Goal: Check status: Check status

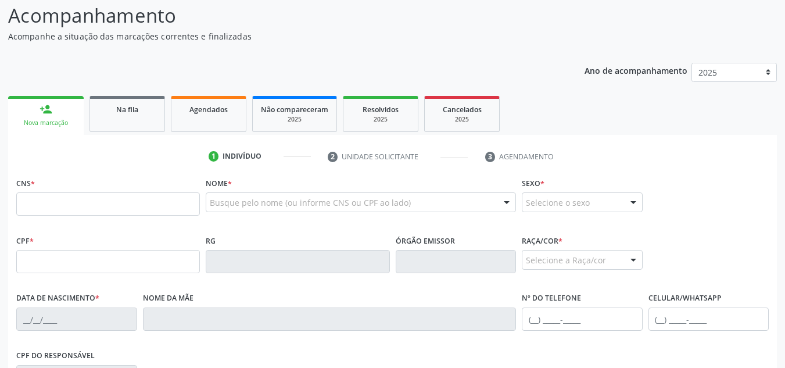
scroll to position [46, 0]
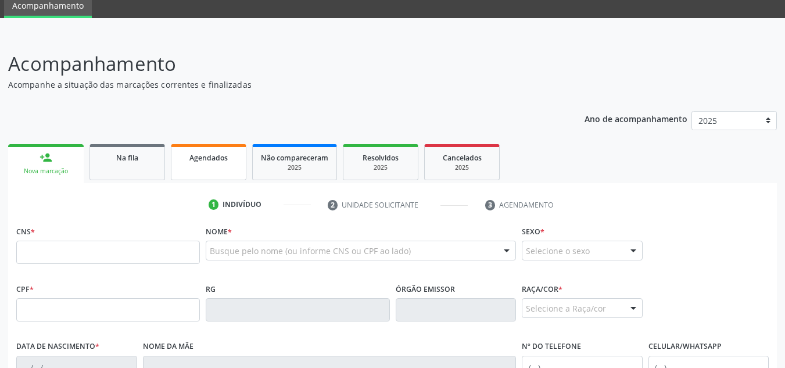
click at [214, 166] on link "Agendados" at bounding box center [209, 162] width 76 height 36
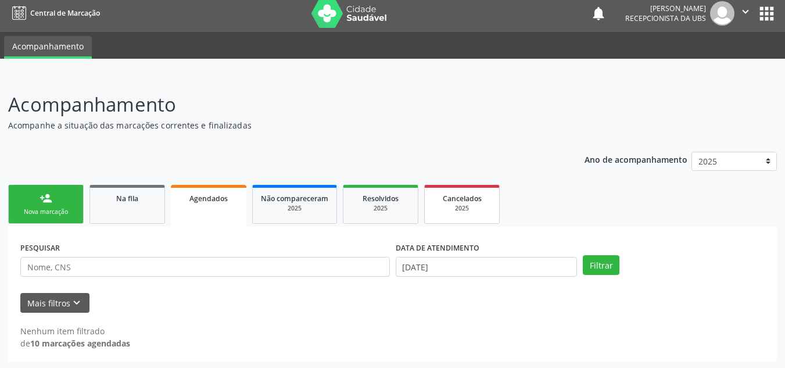
scroll to position [7, 0]
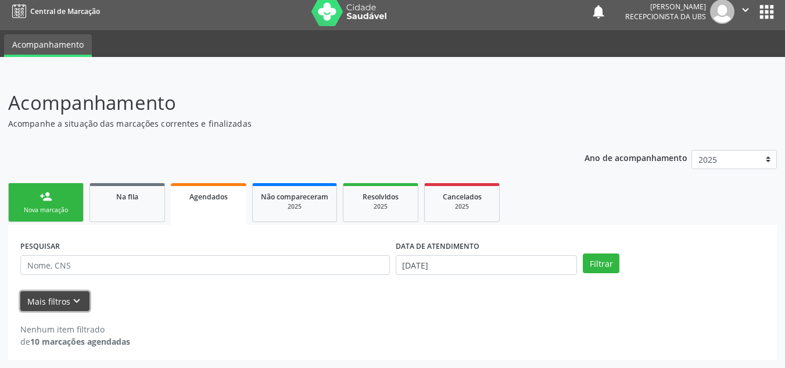
click at [57, 307] on button "Mais filtros keyboard_arrow_down" at bounding box center [54, 301] width 69 height 20
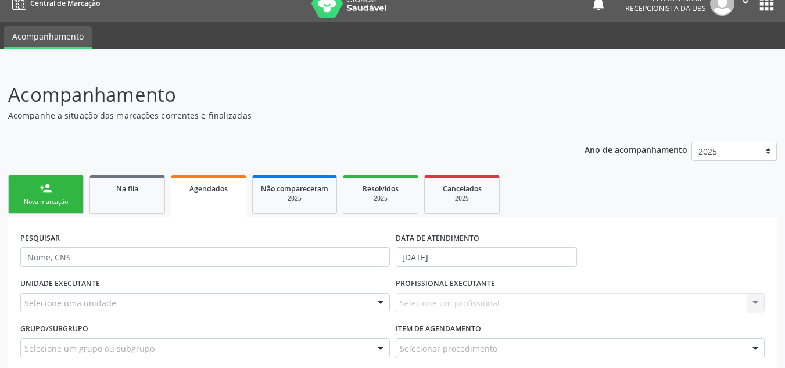
scroll to position [10, 0]
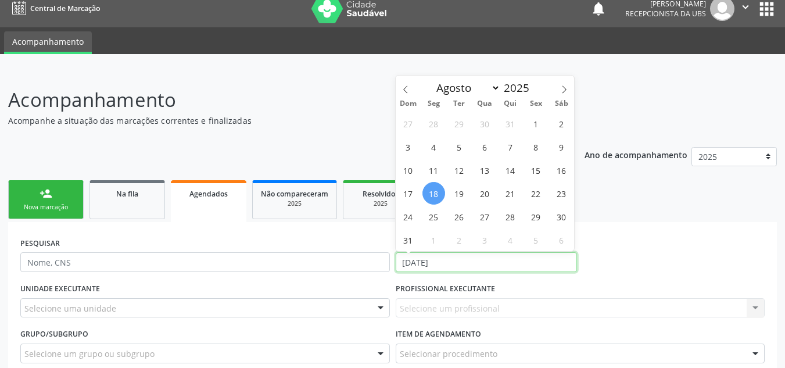
click at [458, 262] on input "[DATE]" at bounding box center [487, 262] width 182 height 20
click at [539, 129] on span "1" at bounding box center [536, 123] width 23 height 23
type input "[DATE]"
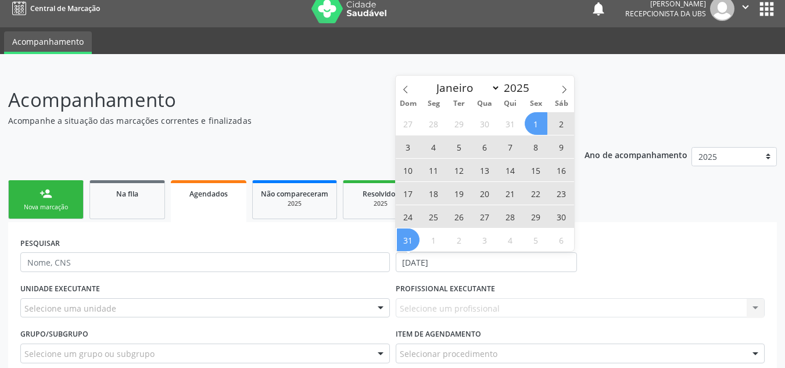
click at [404, 239] on span "31" at bounding box center [408, 239] width 23 height 23
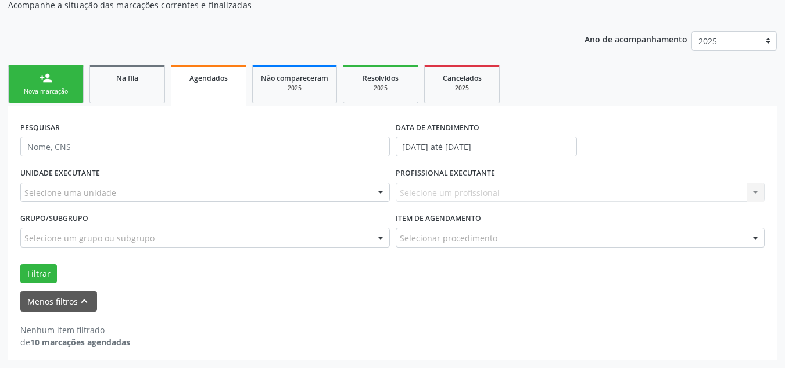
scroll to position [126, 0]
click at [45, 270] on button "Filtrar" at bounding box center [38, 273] width 37 height 20
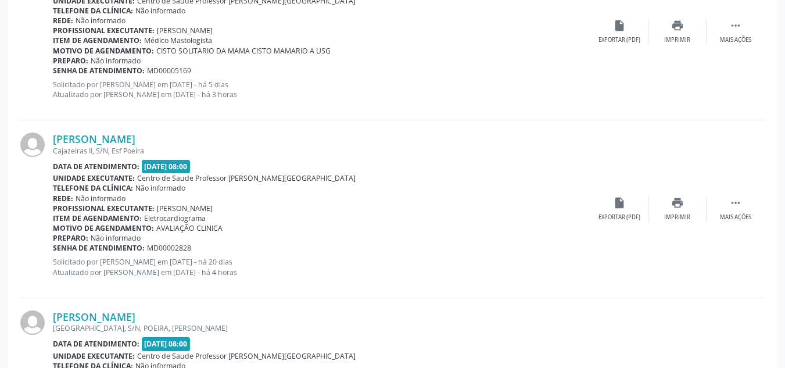
scroll to position [765, 0]
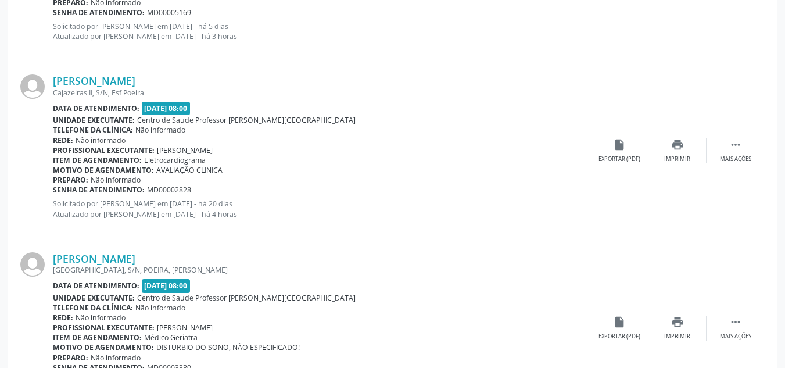
click at [147, 156] on span "Eletrocardiograma" at bounding box center [175, 160] width 62 height 10
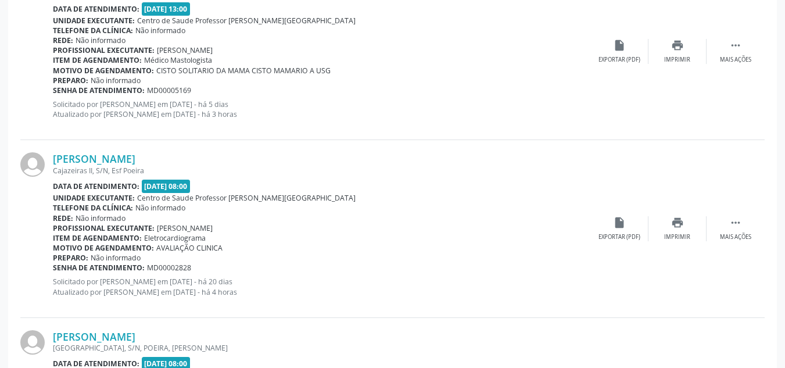
scroll to position [707, 0]
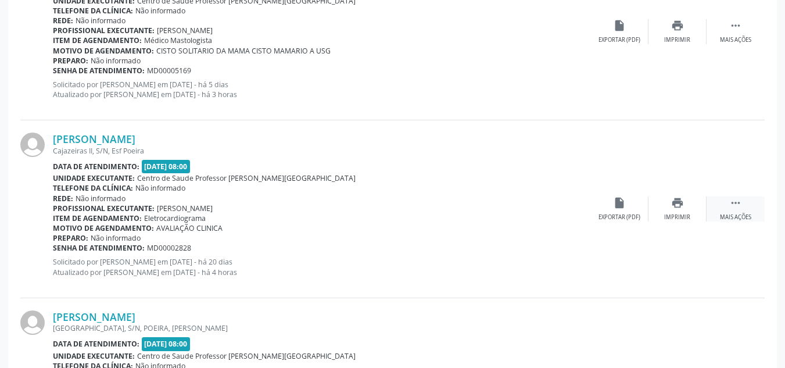
click at [730, 219] on div "Mais ações" at bounding box center [735, 217] width 31 height 8
click at [672, 212] on div "edit Editar" at bounding box center [677, 208] width 58 height 25
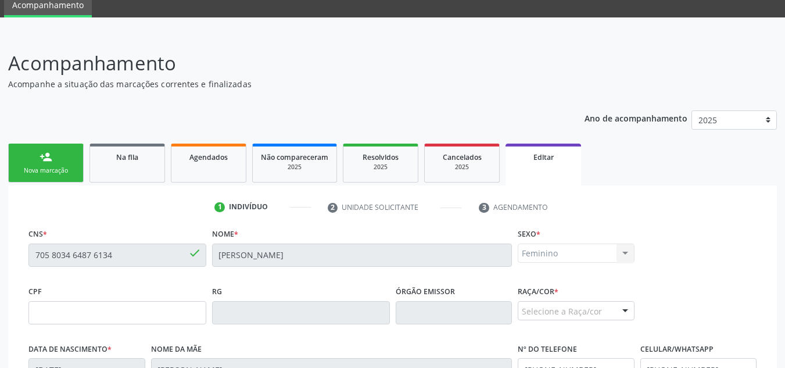
scroll to position [3, 0]
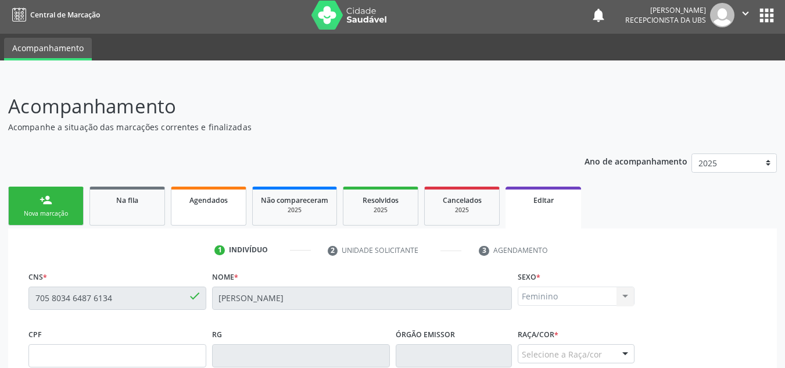
click at [199, 209] on link "Agendados" at bounding box center [209, 205] width 76 height 39
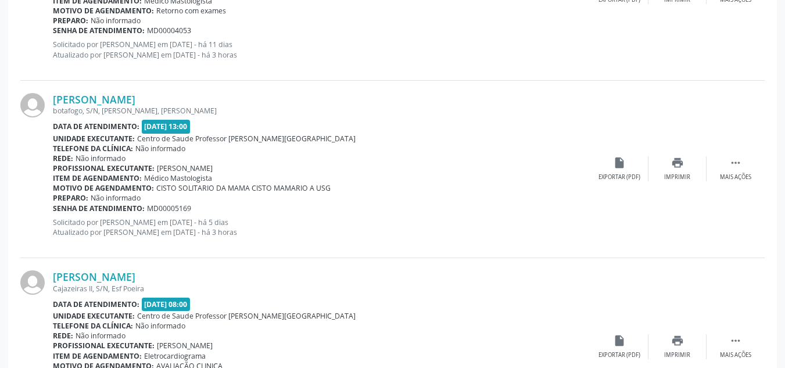
scroll to position [567, 0]
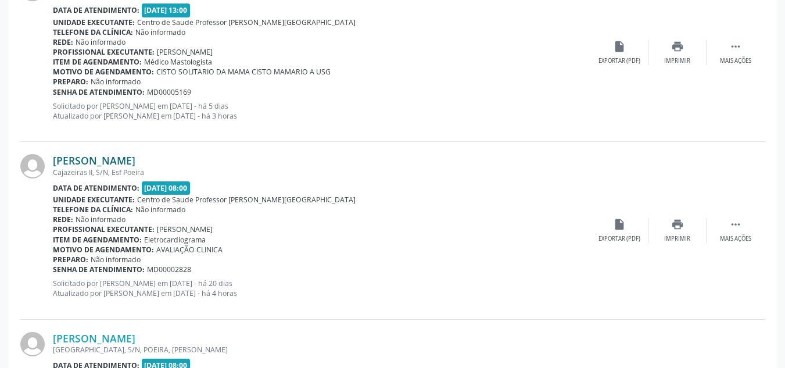
click at [119, 160] on link "[PERSON_NAME]" at bounding box center [94, 160] width 82 height 13
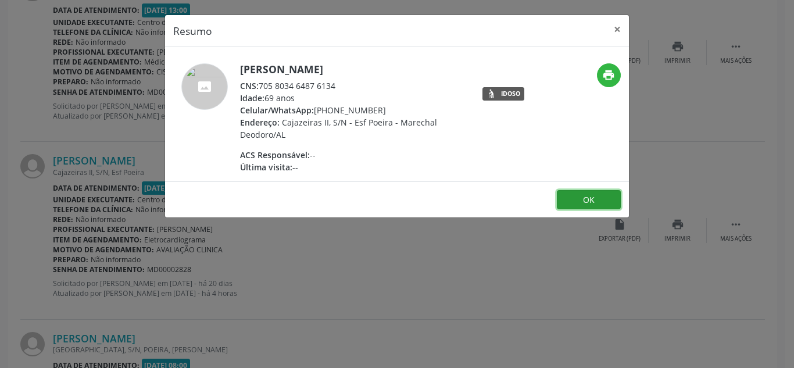
click at [584, 195] on button "OK" at bounding box center [589, 200] width 64 height 20
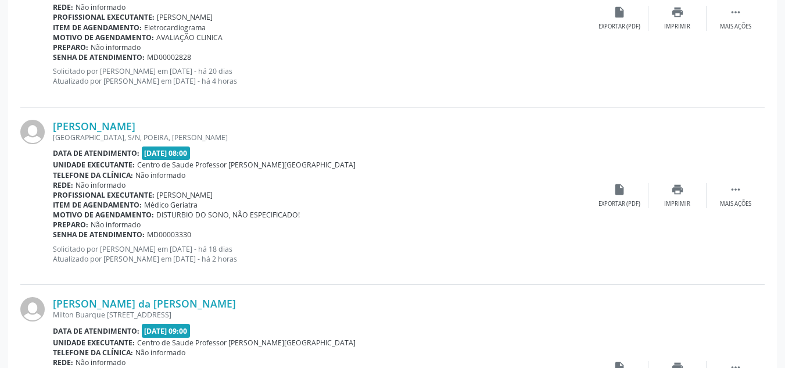
scroll to position [799, 0]
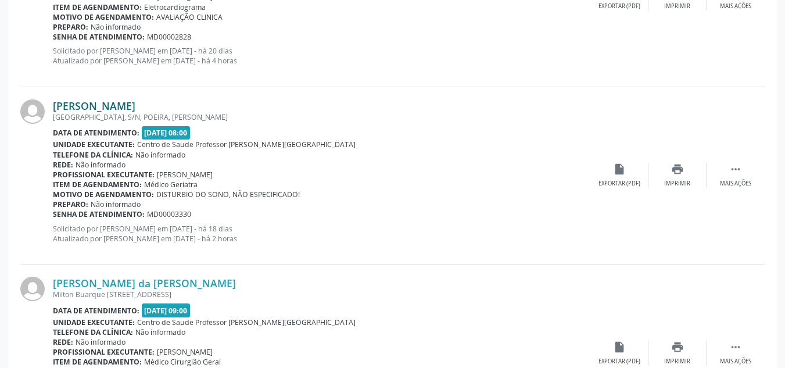
click at [53, 110] on link "[PERSON_NAME]" at bounding box center [94, 105] width 82 height 13
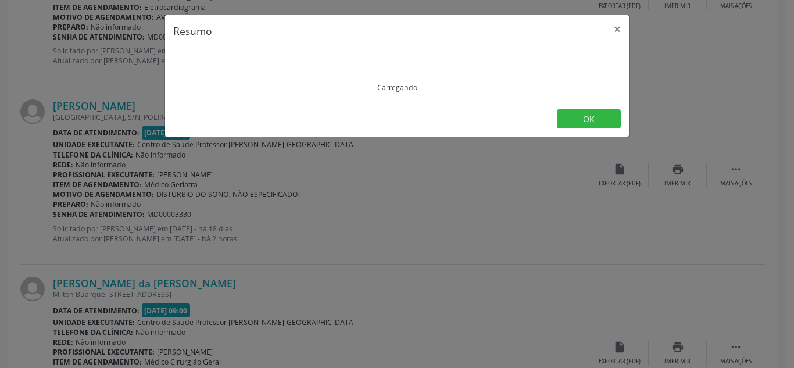
click at [53, 110] on div "Resumo × Carregando OK" at bounding box center [397, 184] width 794 height 368
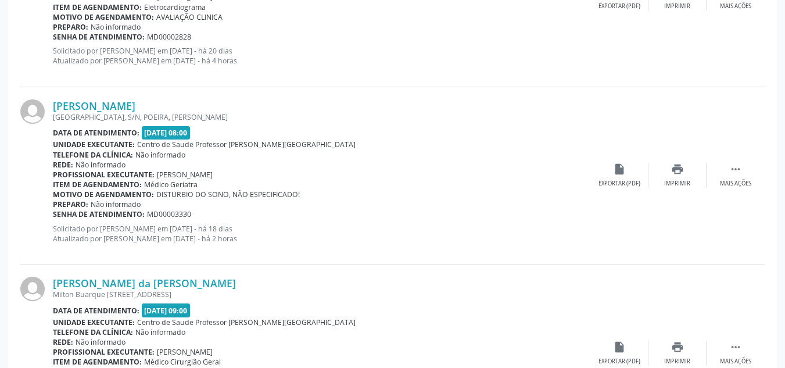
click at [53, 110] on link "[PERSON_NAME]" at bounding box center [94, 105] width 82 height 13
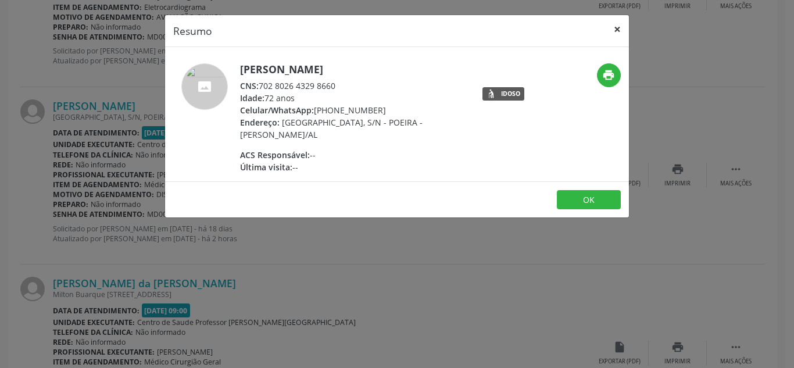
drag, startPoint x: 615, startPoint y: 29, endPoint x: 587, endPoint y: 51, distance: 35.7
click at [615, 31] on button "×" at bounding box center [616, 29] width 23 height 28
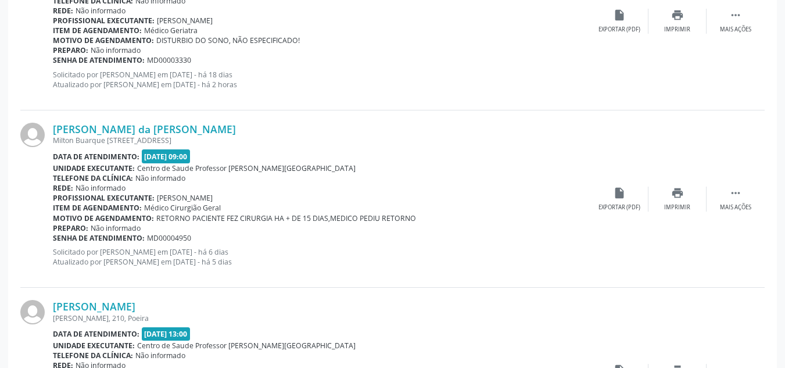
scroll to position [974, 0]
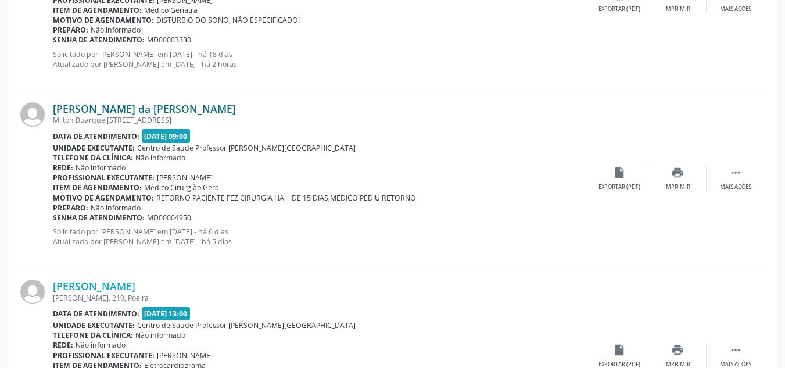
click at [72, 110] on link "[PERSON_NAME] da [PERSON_NAME]" at bounding box center [144, 108] width 183 height 13
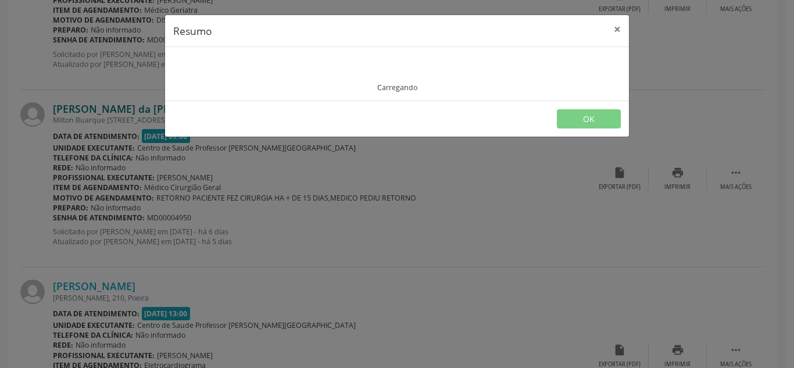
click at [72, 110] on div "Resumo × Carregando OK" at bounding box center [397, 184] width 794 height 368
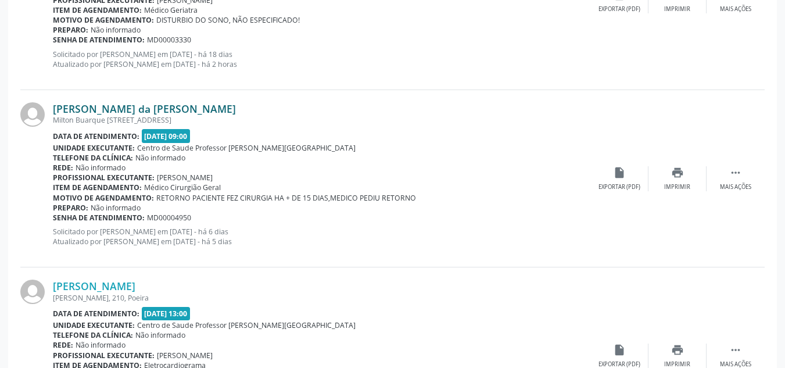
click at [72, 110] on link "[PERSON_NAME] da [PERSON_NAME]" at bounding box center [144, 108] width 183 height 13
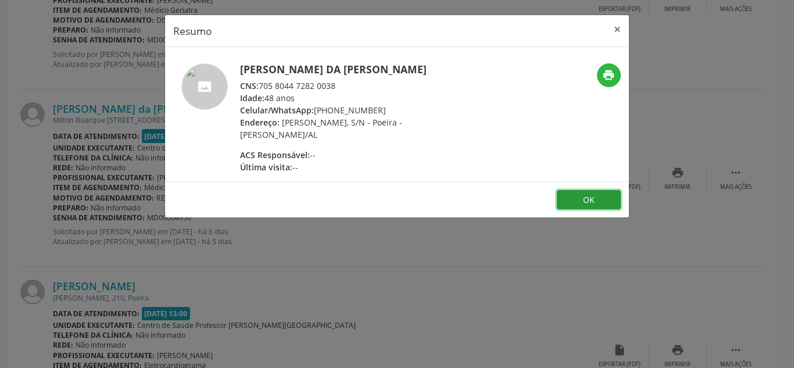
click at [584, 199] on button "OK" at bounding box center [589, 200] width 64 height 20
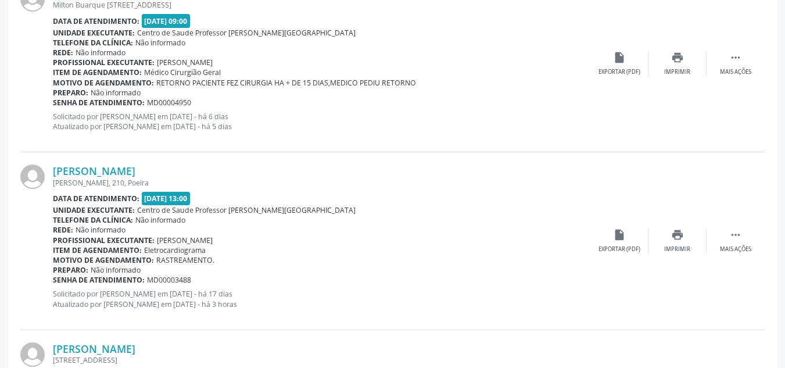
scroll to position [1090, 0]
click at [69, 170] on link "[PERSON_NAME]" at bounding box center [94, 169] width 82 height 13
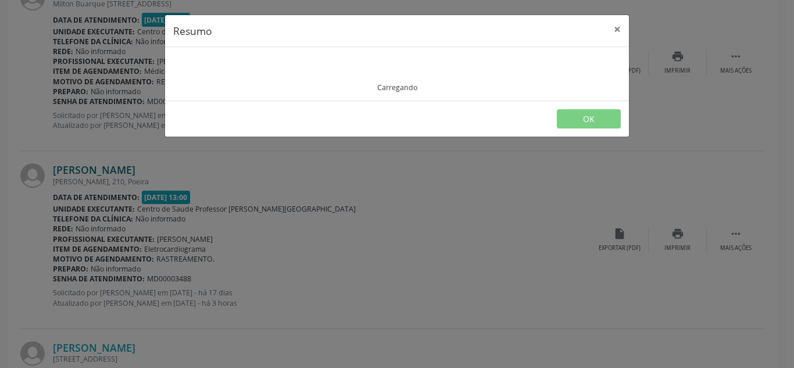
click at [69, 170] on div "Resumo × Carregando OK" at bounding box center [397, 184] width 794 height 368
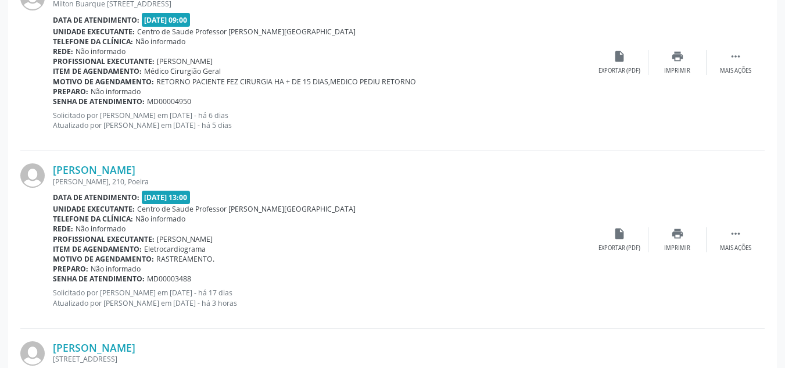
click at [27, 171] on img at bounding box center [32, 175] width 24 height 24
click at [95, 170] on link "[PERSON_NAME]" at bounding box center [94, 169] width 82 height 13
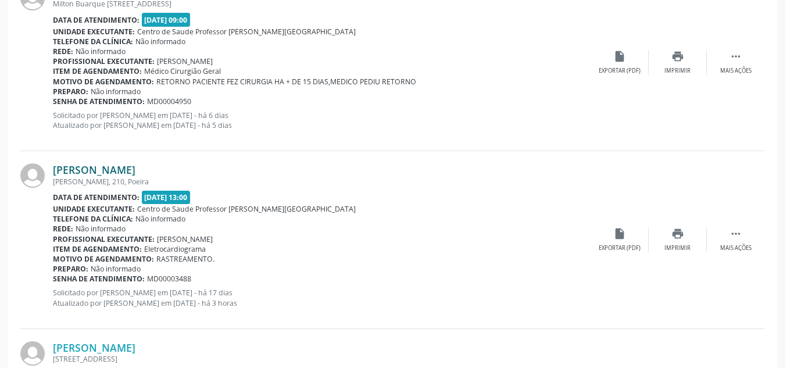
click at [95, 170] on div "Resumo × [PERSON_NAME] CNS: 708 0068 3671 0423 Idade: 21 anos Celular/WhatsApp:…" at bounding box center [397, 184] width 794 height 368
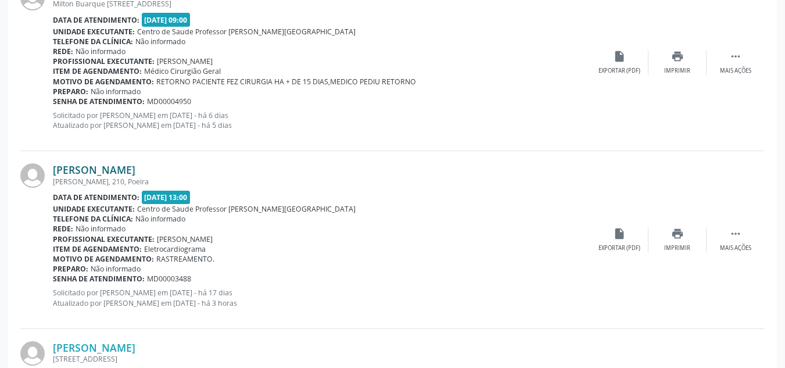
click at [92, 173] on link "[PERSON_NAME]" at bounding box center [94, 169] width 82 height 13
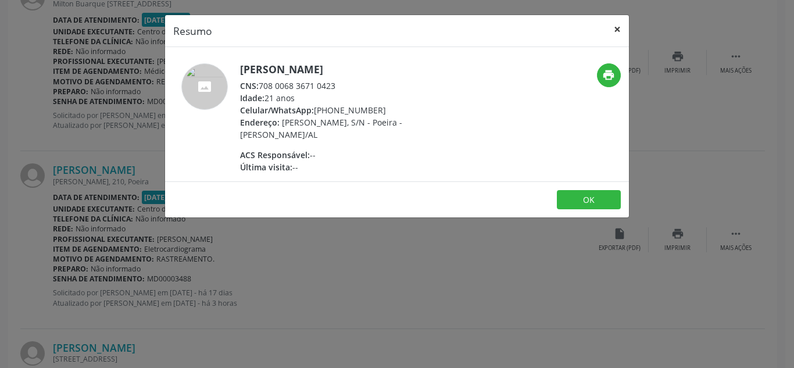
click at [614, 24] on button "×" at bounding box center [616, 29] width 23 height 28
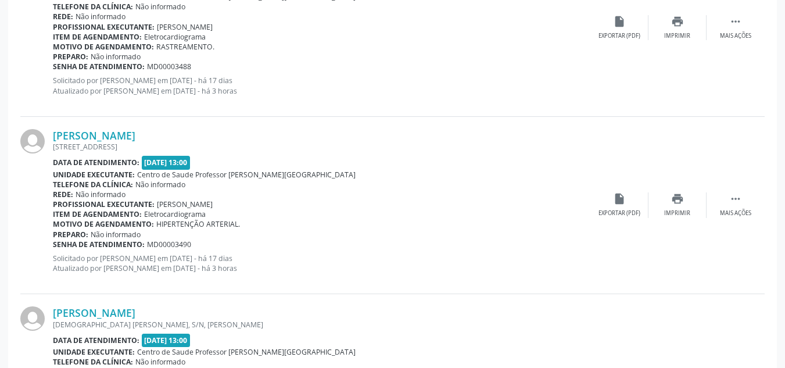
scroll to position [1322, 0]
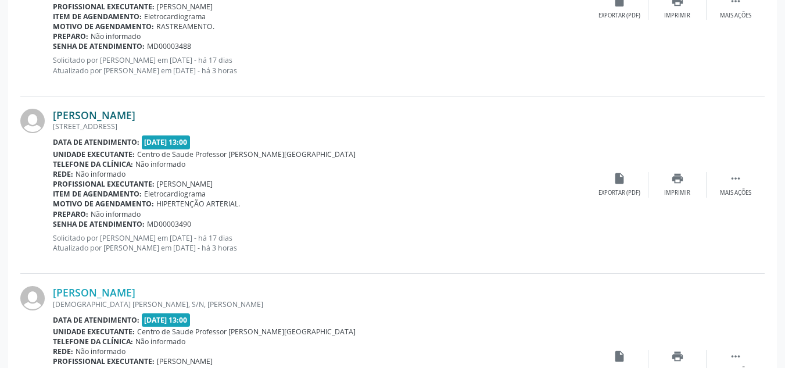
click at [117, 116] on link "[PERSON_NAME]" at bounding box center [94, 115] width 82 height 13
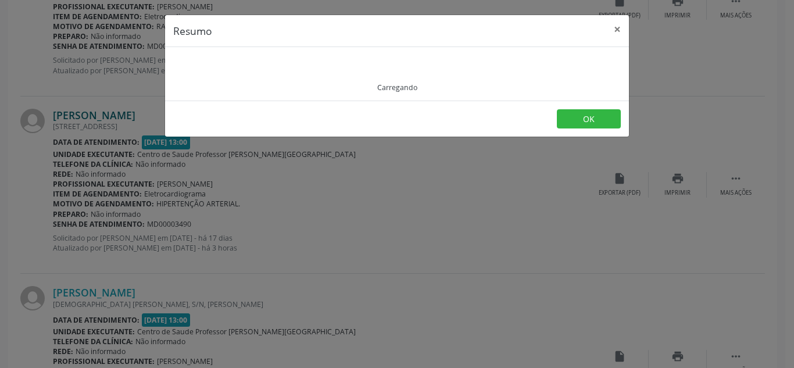
click at [117, 116] on div "Resumo × Carregando OK" at bounding box center [397, 184] width 794 height 368
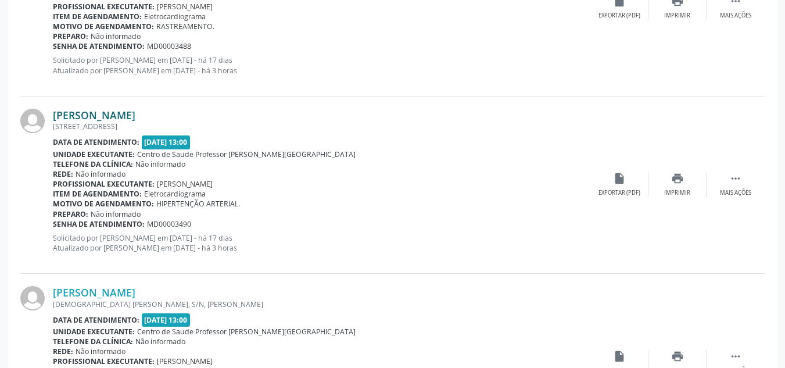
click at [117, 116] on link "[PERSON_NAME]" at bounding box center [94, 115] width 82 height 13
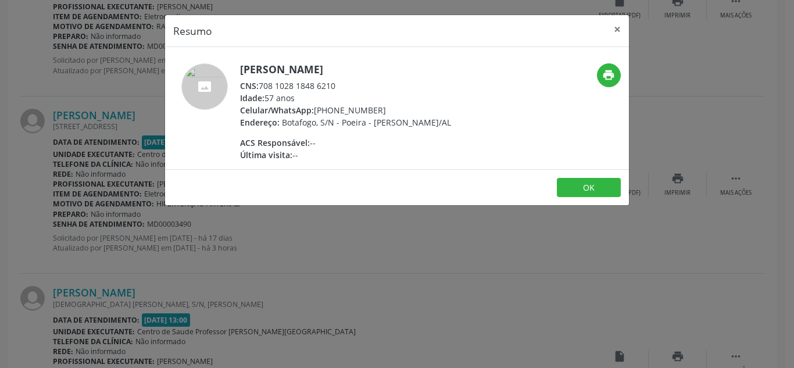
click at [275, 357] on div "Resumo × [PERSON_NAME] CNS: 708 1028 1848 6210 Idade: 57 anos Celular/WhatsApp:…" at bounding box center [397, 184] width 794 height 368
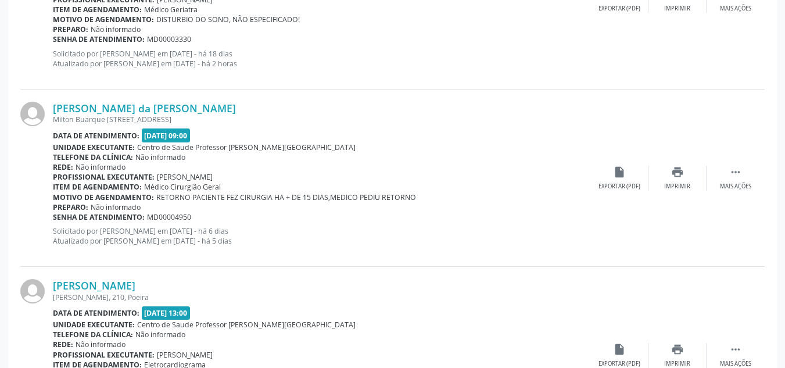
scroll to position [974, 0]
click at [175, 105] on link "[PERSON_NAME] da [PERSON_NAME]" at bounding box center [144, 108] width 183 height 13
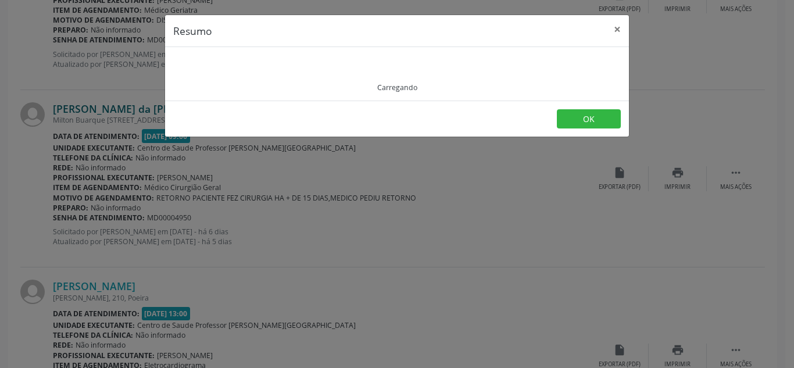
click at [175, 105] on footer "OK" at bounding box center [397, 119] width 464 height 37
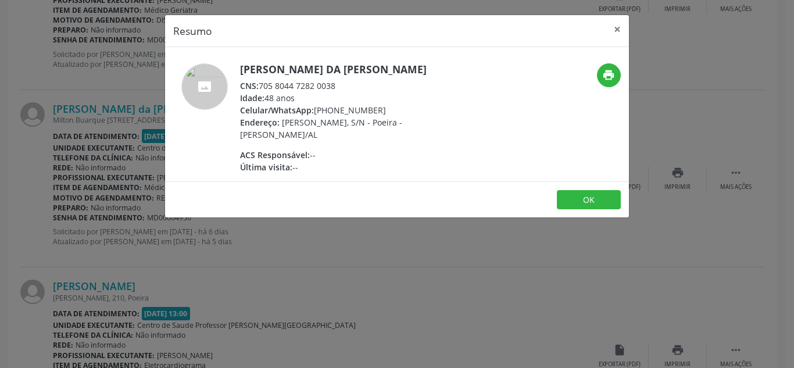
click at [217, 264] on div "Resumo × [PERSON_NAME] da [PERSON_NAME] CNS: 705 8044 7282 0038 Idade: 48 anos …" at bounding box center [397, 184] width 794 height 368
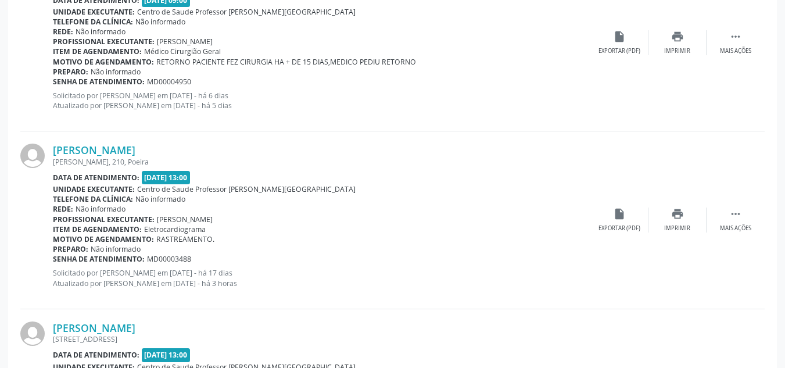
scroll to position [1148, 0]
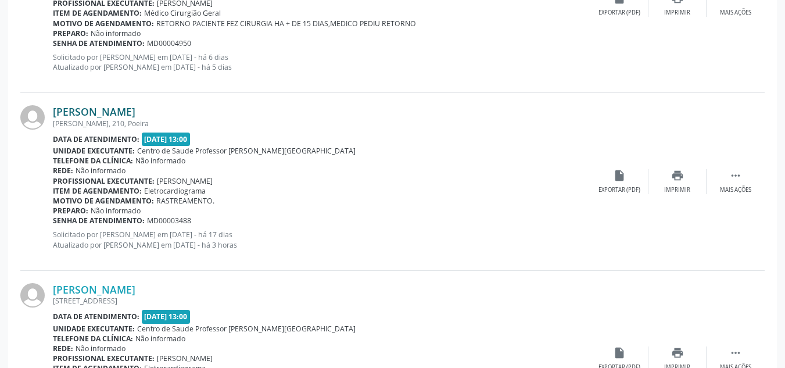
click at [83, 116] on link "[PERSON_NAME]" at bounding box center [94, 111] width 82 height 13
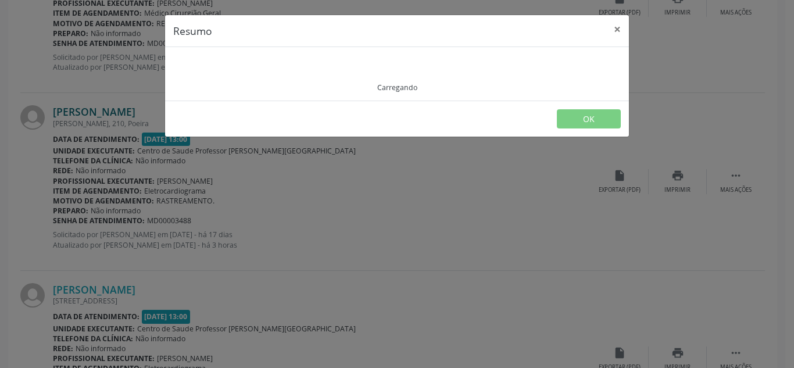
click at [83, 116] on div "Resumo × Carregando OK" at bounding box center [397, 184] width 794 height 368
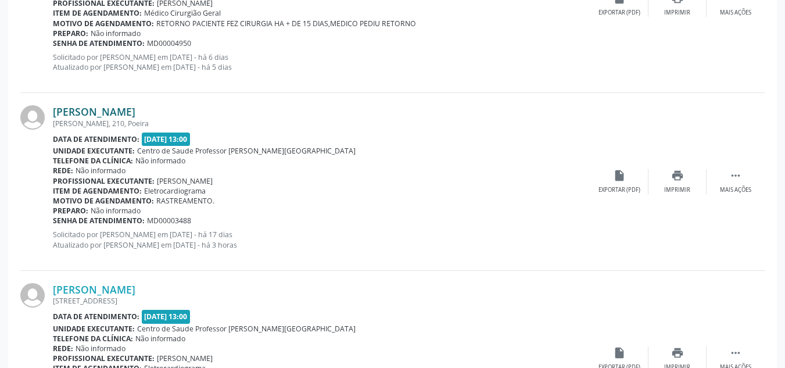
click at [83, 116] on link "[PERSON_NAME]" at bounding box center [94, 111] width 82 height 13
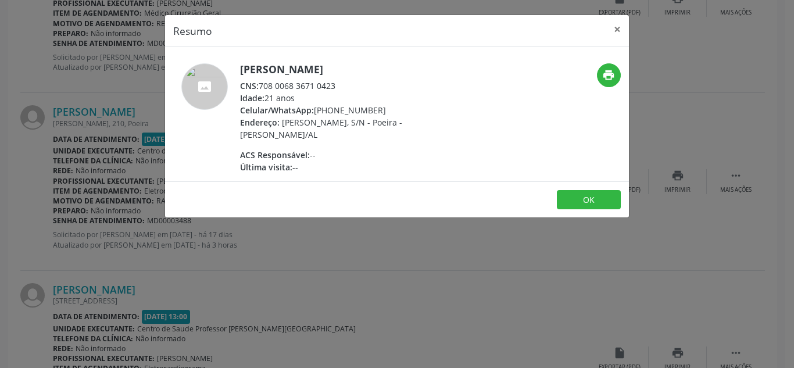
click at [93, 304] on div "Resumo × [PERSON_NAME] CNS: 708 0068 3671 0423 Idade: 21 anos Celular/WhatsApp:…" at bounding box center [397, 184] width 794 height 368
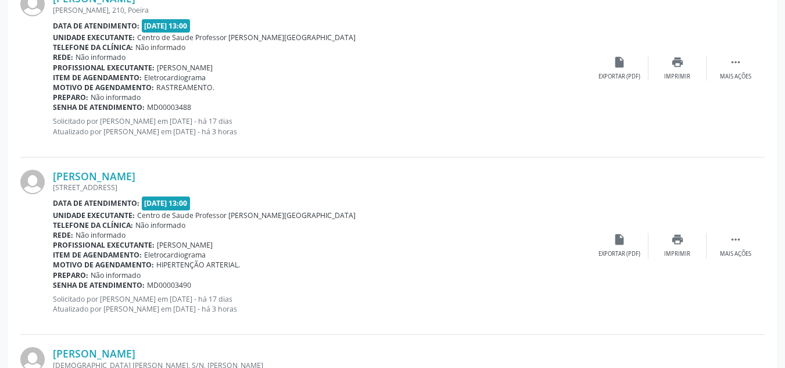
scroll to position [1264, 0]
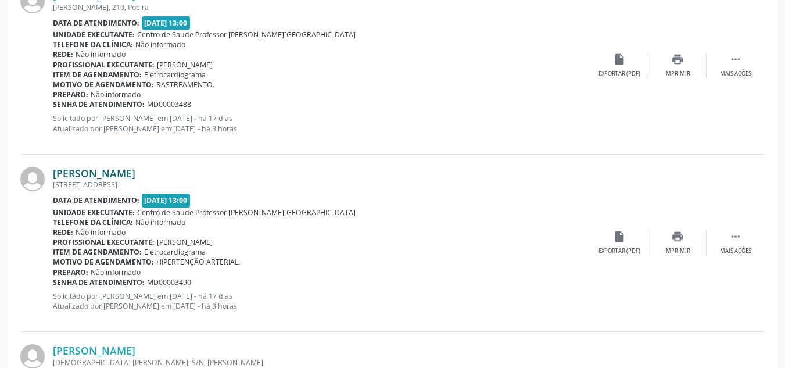
click at [127, 175] on link "[PERSON_NAME]" at bounding box center [94, 173] width 82 height 13
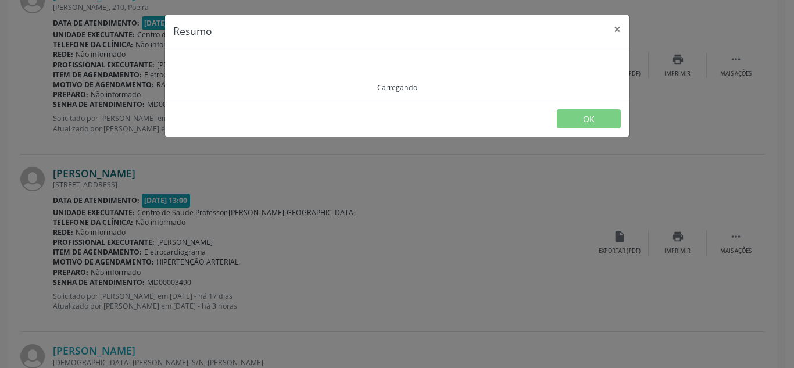
click at [127, 175] on div "Resumo × Carregando OK" at bounding box center [397, 184] width 794 height 368
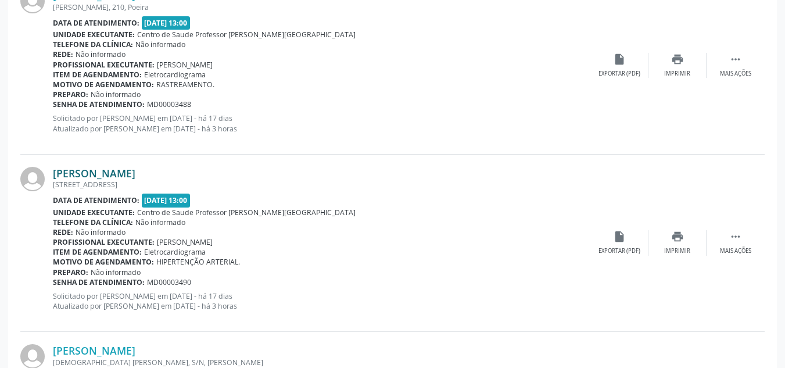
click at [127, 175] on link "[PERSON_NAME]" at bounding box center [94, 173] width 82 height 13
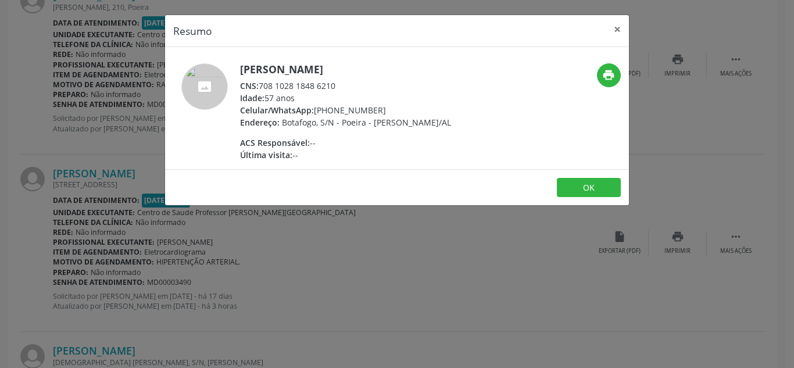
click at [414, 270] on div "Resumo × [PERSON_NAME] CNS: 708 1028 1848 6210 Idade: 57 anos Celular/WhatsApp:…" at bounding box center [397, 184] width 794 height 368
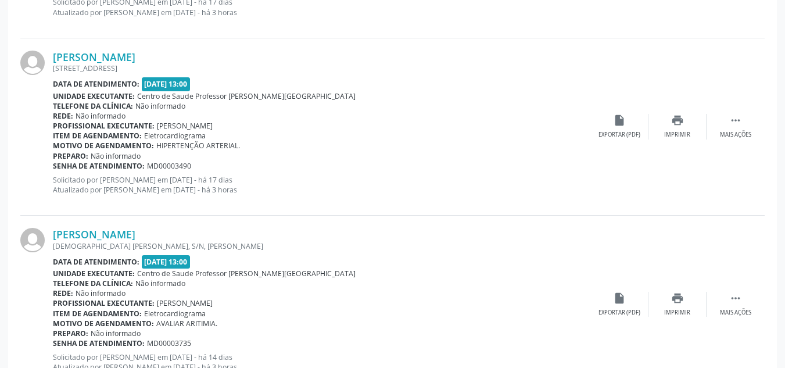
scroll to position [1497, 0]
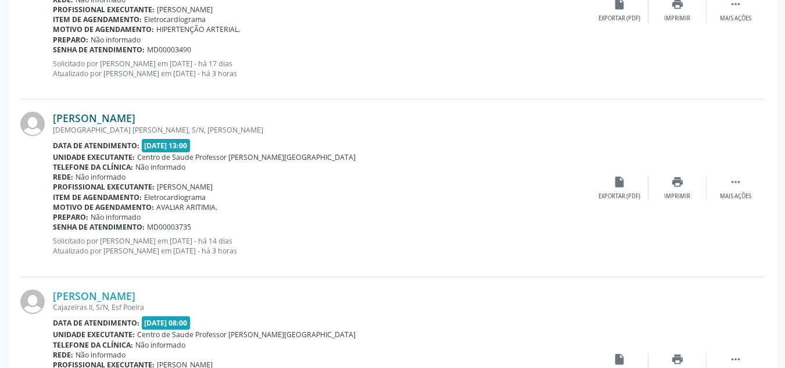
click at [103, 123] on link "[PERSON_NAME]" at bounding box center [94, 118] width 82 height 13
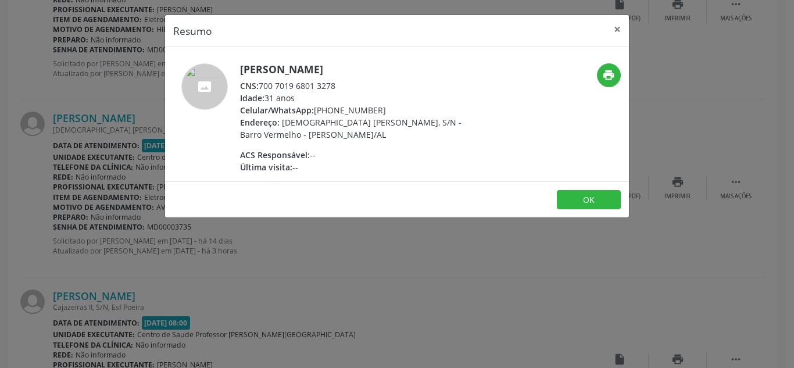
click at [315, 287] on div "Resumo × [PERSON_NAME] CNS: 700 7019 6801 3278 Idade: 31 anos Celular/WhatsApp:…" at bounding box center [397, 184] width 794 height 368
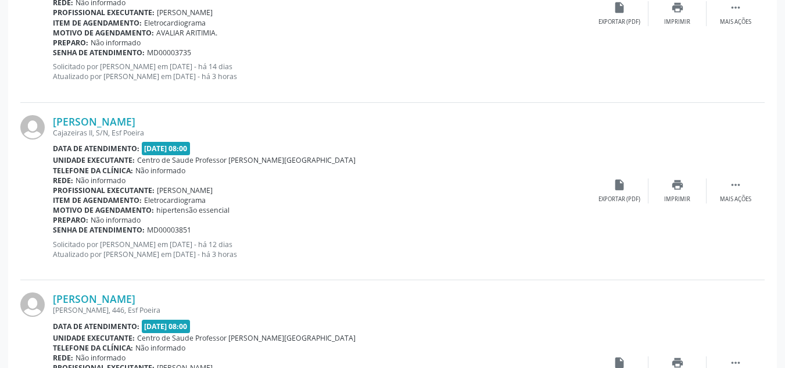
scroll to position [1729, 0]
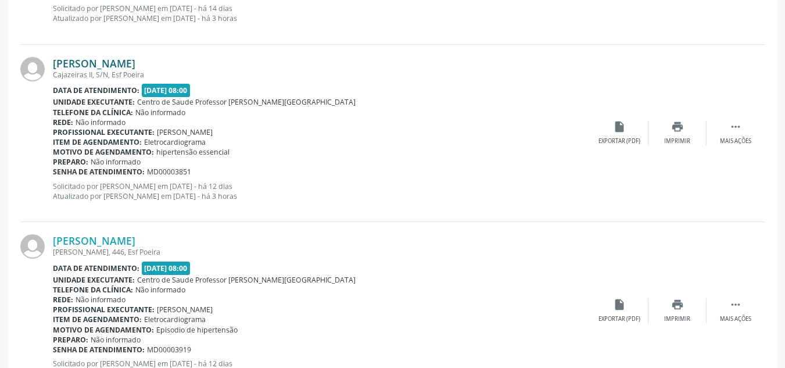
click at [81, 63] on link "[PERSON_NAME]" at bounding box center [94, 63] width 82 height 13
click at [91, 69] on link "[PERSON_NAME]" at bounding box center [94, 63] width 82 height 13
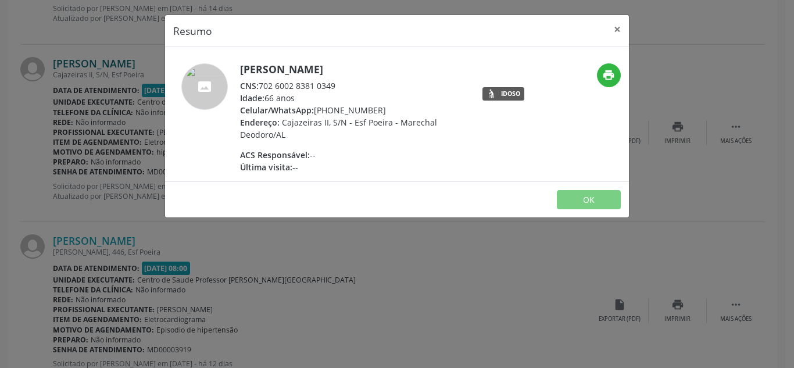
click at [91, 69] on div "Resumo × [PERSON_NAME] CNS: 702 6002 8381 0349 Idade: 66 anos Celular/WhatsApp:…" at bounding box center [397, 184] width 794 height 368
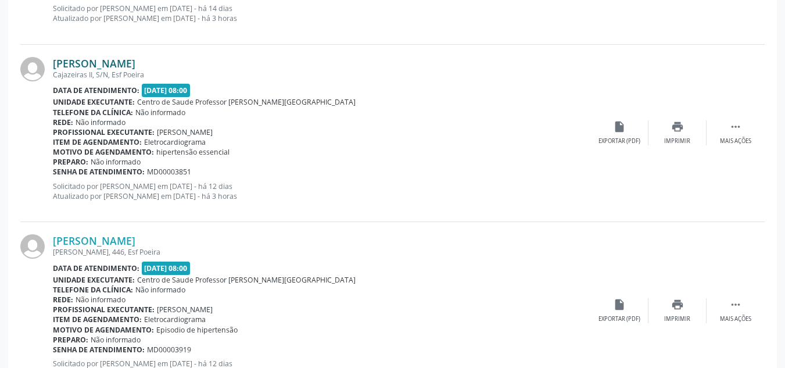
click at [91, 69] on link "[PERSON_NAME]" at bounding box center [94, 63] width 82 height 13
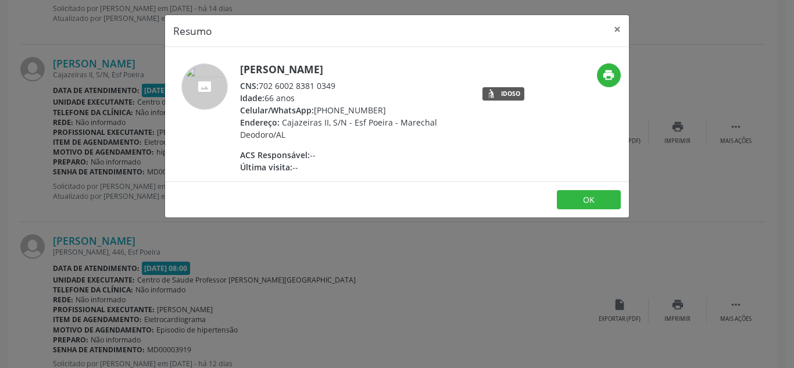
click at [400, 252] on div "Resumo × [PERSON_NAME] CNS: 702 6002 8381 0349 Idade: 66 anos Celular/WhatsApp:…" at bounding box center [397, 184] width 794 height 368
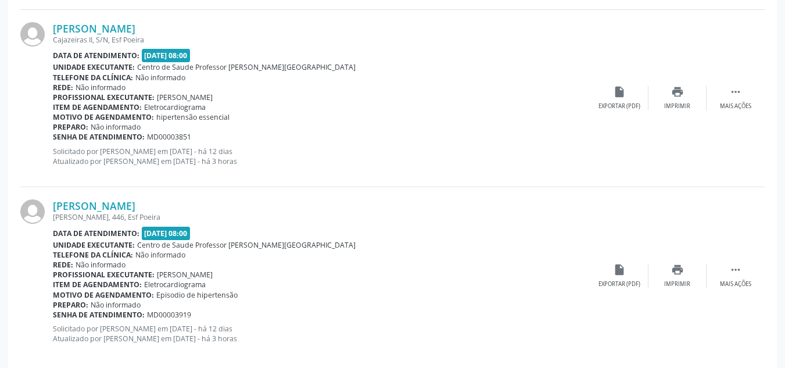
scroll to position [1780, 0]
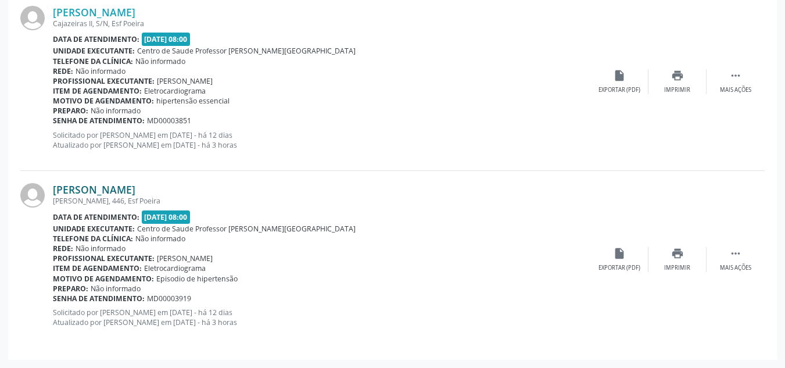
click at [106, 189] on link "[PERSON_NAME]" at bounding box center [94, 189] width 82 height 13
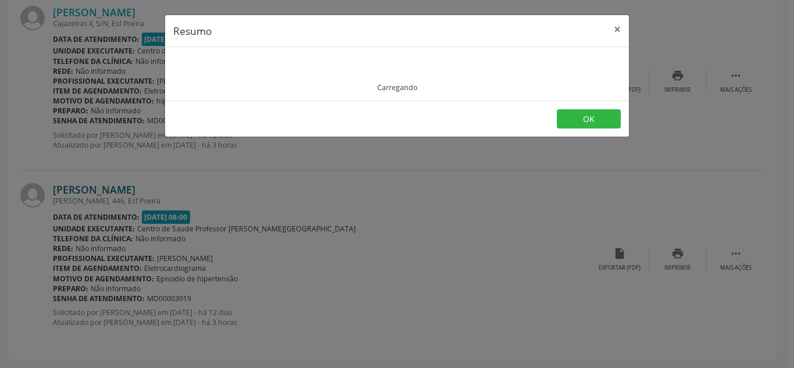
click at [106, 189] on div "Resumo × Carregando OK" at bounding box center [397, 184] width 794 height 368
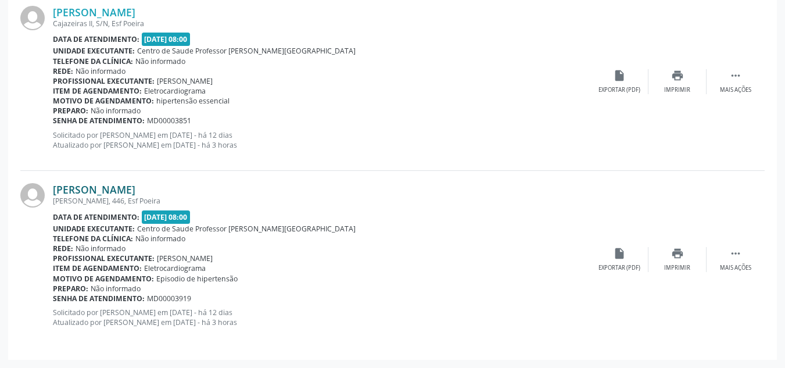
click at [106, 189] on link "[PERSON_NAME]" at bounding box center [94, 189] width 82 height 13
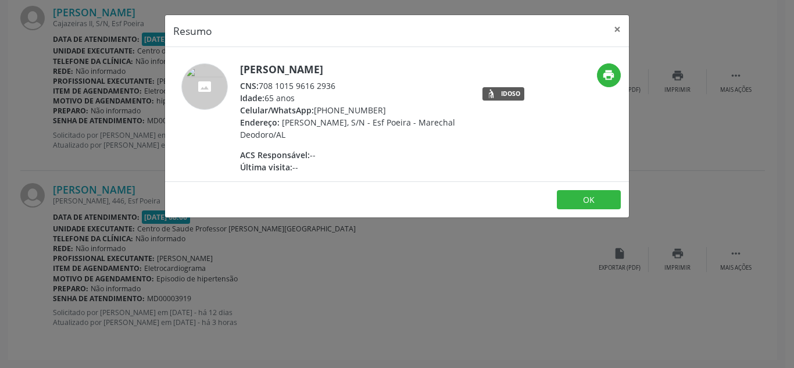
drag, startPoint x: 271, startPoint y: 294, endPoint x: 379, endPoint y: 317, distance: 110.0
click at [371, 315] on div "Resumo × [PERSON_NAME] CNS: 708 1015 9616 2936 Idade: 65 anos Celular/WhatsApp:…" at bounding box center [397, 184] width 794 height 368
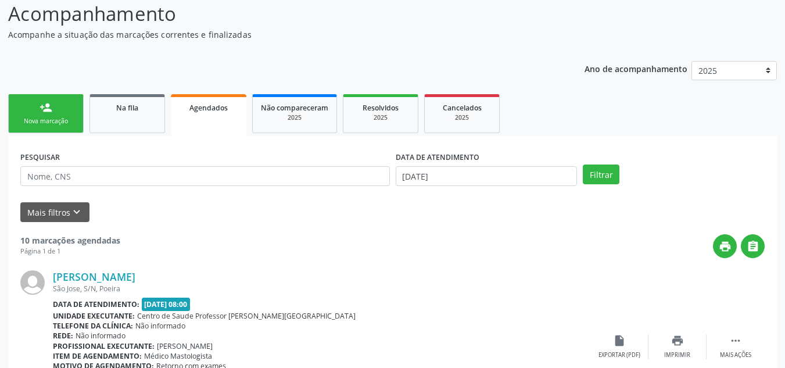
scroll to position [0, 0]
